Goal: Transaction & Acquisition: Purchase product/service

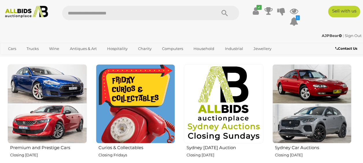
scroll to position [186, 0]
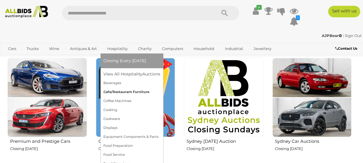
click at [134, 88] on link "Cafe/Restaurant Furniture" at bounding box center [131, 91] width 57 height 9
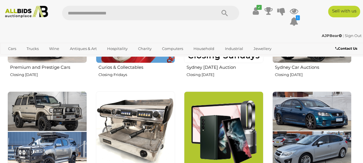
scroll to position [256, 0]
